Goal: Connect with others: Connect with others

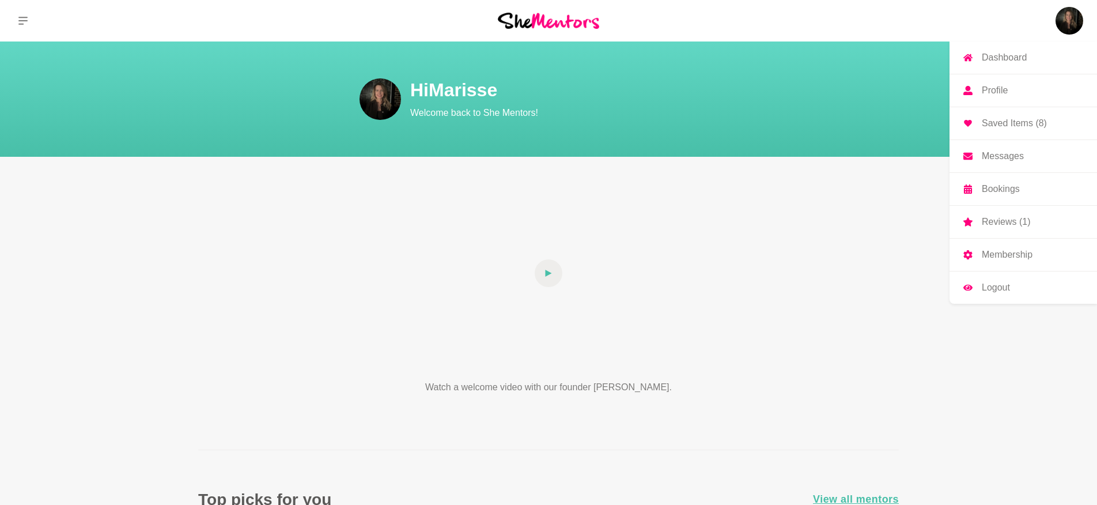
click at [1071, 18] on img at bounding box center [1069, 21] width 28 height 28
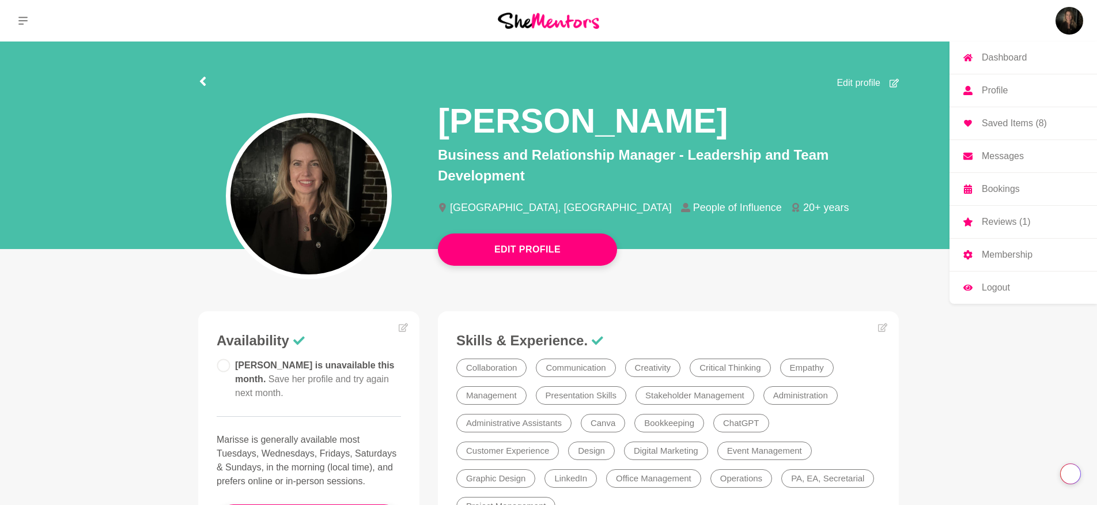
click at [1011, 151] on p "Messages" at bounding box center [1002, 155] width 42 height 9
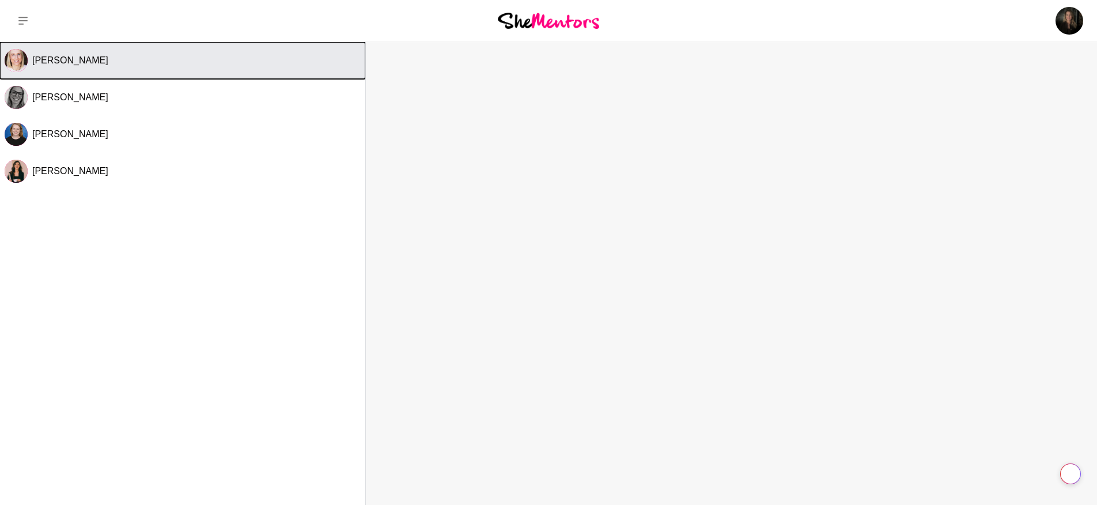
click at [18, 58] on img "Select Channel: Emily Burnham" at bounding box center [16, 60] width 23 height 23
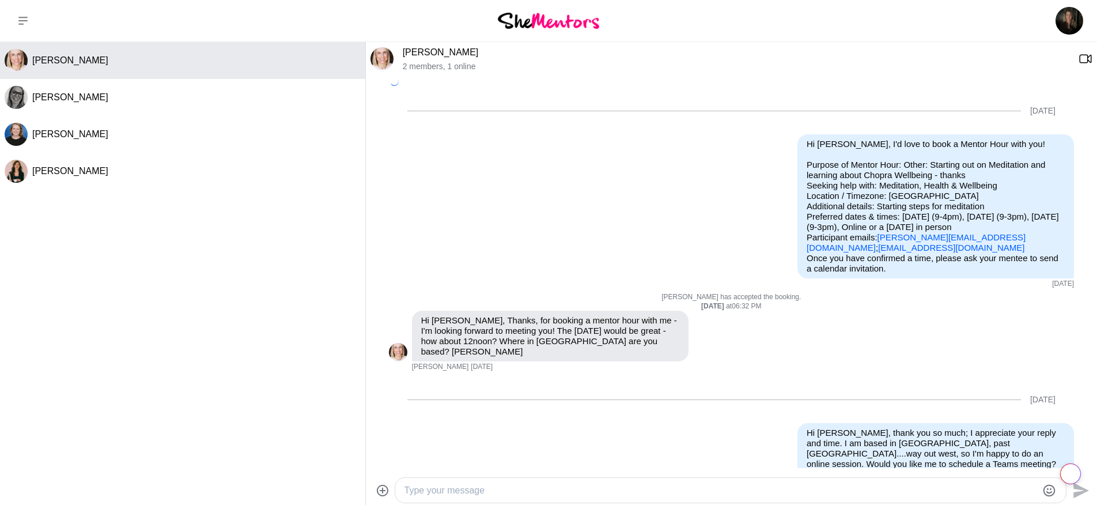
scroll to position [1003, 0]
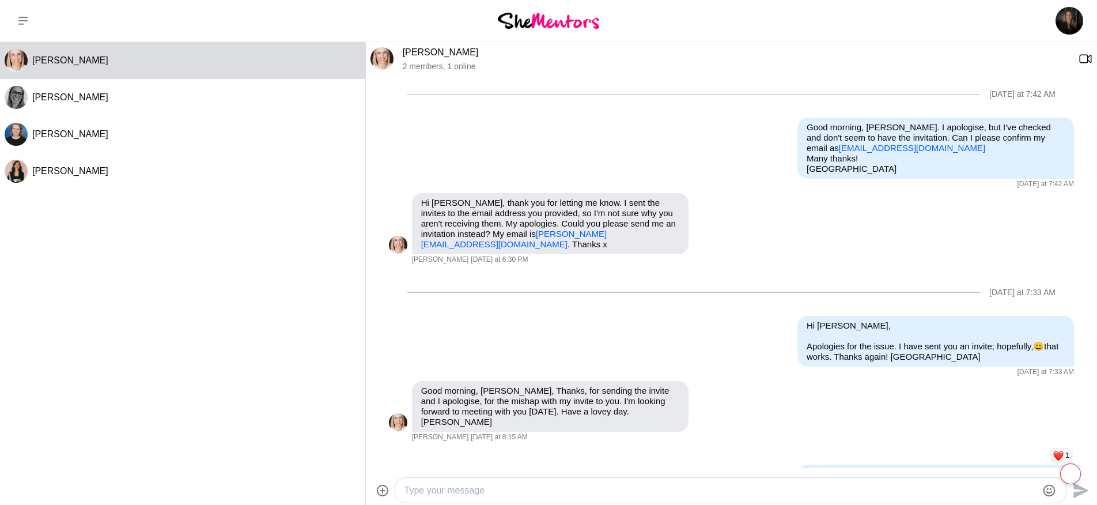
click at [379, 55] on img at bounding box center [381, 58] width 23 height 23
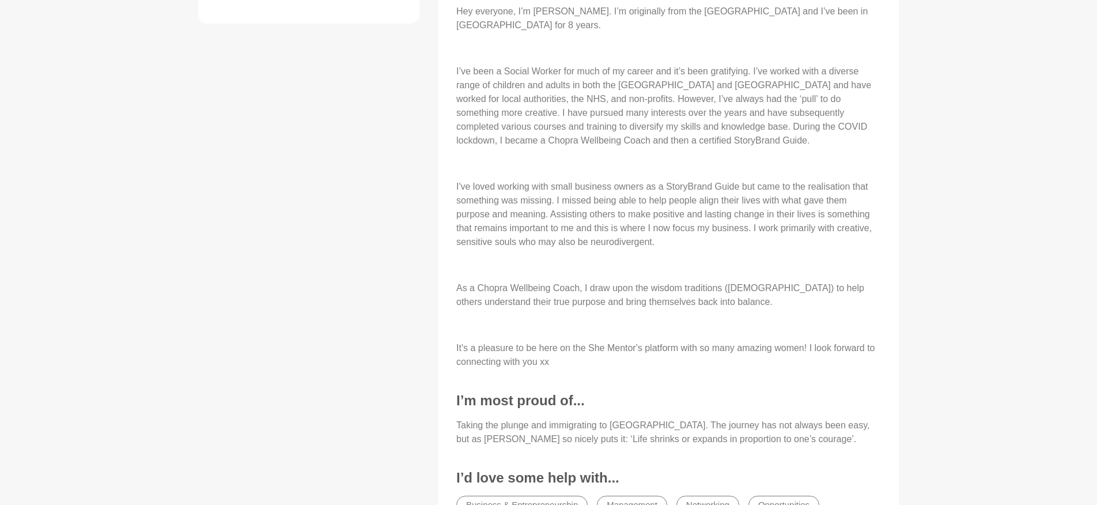
scroll to position [512, 0]
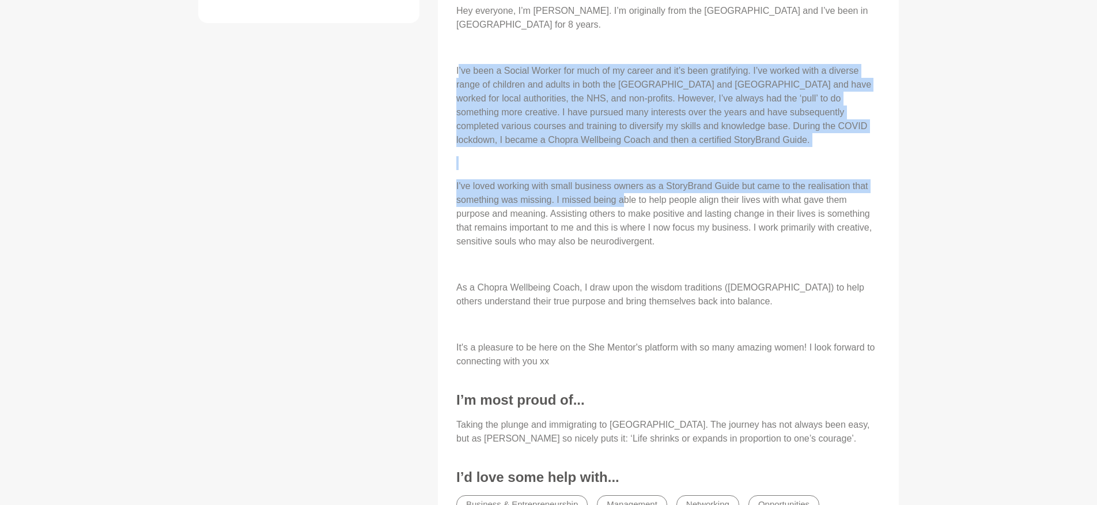
drag, startPoint x: 458, startPoint y: 64, endPoint x: 626, endPoint y: 186, distance: 207.8
click at [626, 186] on div "Hey everyone, I’m [PERSON_NAME]. I’m originally from the [GEOGRAPHIC_DATA] and …" at bounding box center [668, 186] width 424 height 364
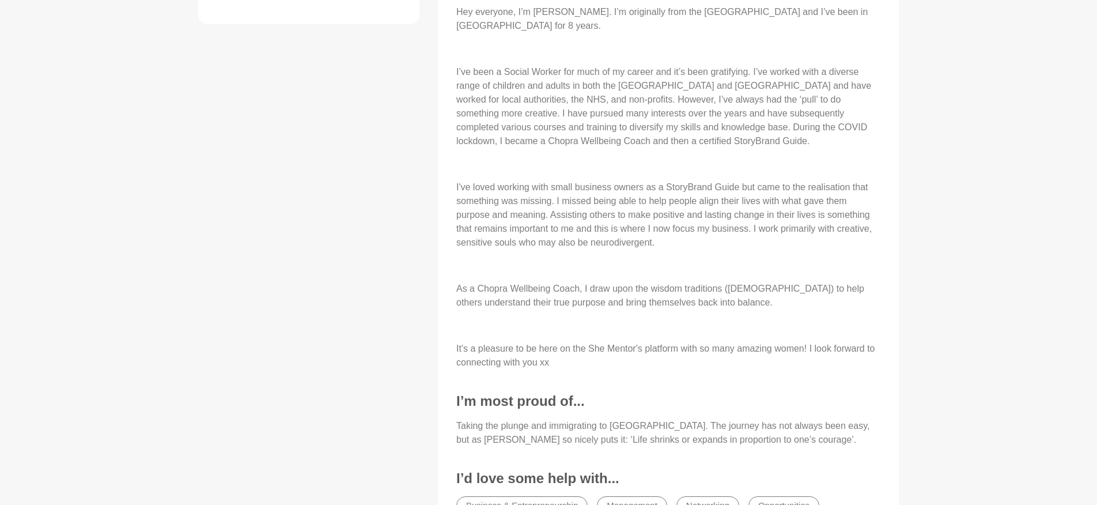
click at [681, 210] on p "I've loved working with small business owners as a StoryBrand Guide but came to…" at bounding box center [668, 214] width 424 height 69
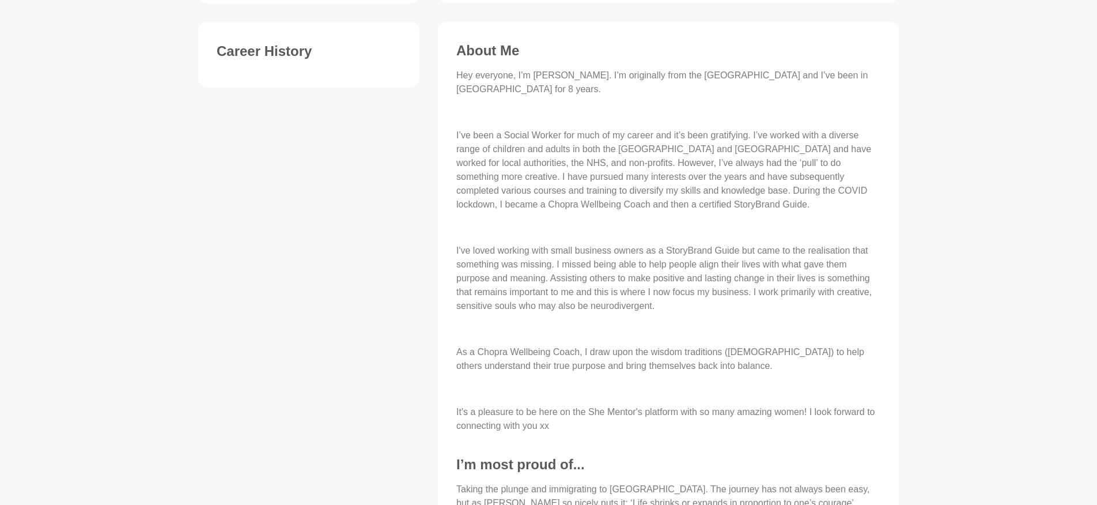
scroll to position [454, 0]
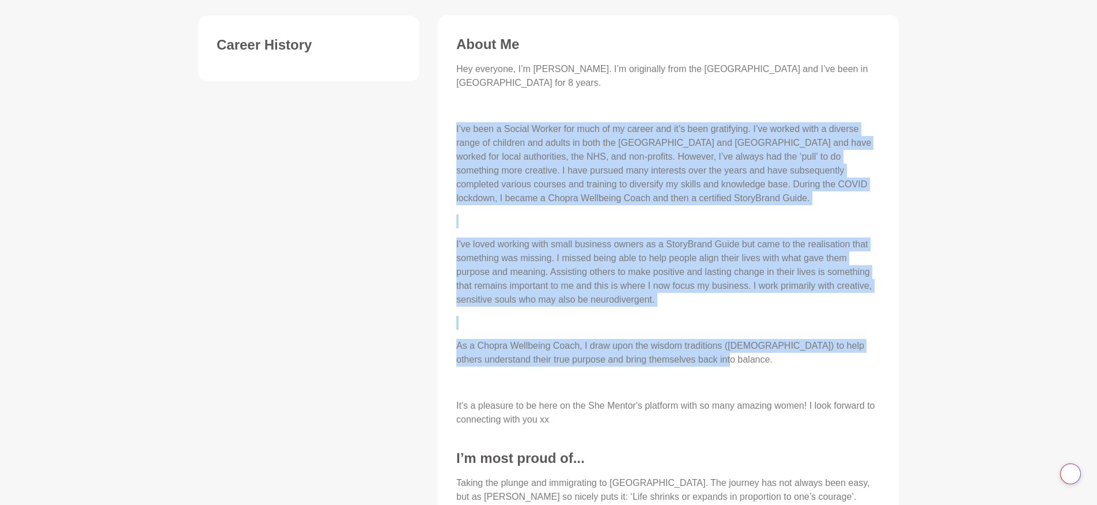
drag, startPoint x: 456, startPoint y: 119, endPoint x: 766, endPoint y: 347, distance: 384.7
click at [766, 347] on div "Hey everyone, I’m [PERSON_NAME]. I’m originally from the [GEOGRAPHIC_DATA] and …" at bounding box center [668, 244] width 424 height 364
copy div "L’ip dolo s Ametco Adipis eli sedd ei te incidi utl et’d magn aliquaenim. A’mi …"
